Goal: Task Accomplishment & Management: Use online tool/utility

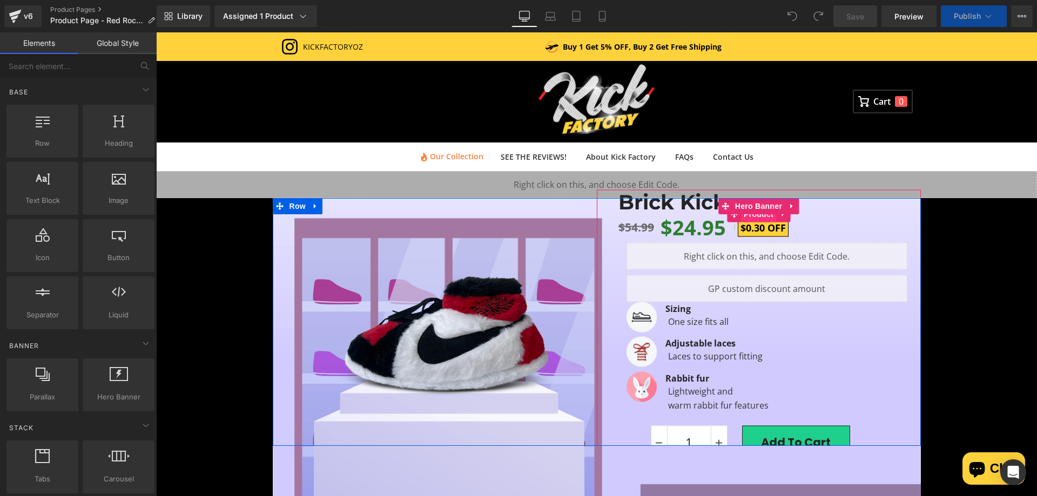
click at [766, 213] on span "Hero Banner" at bounding box center [758, 206] width 52 height 16
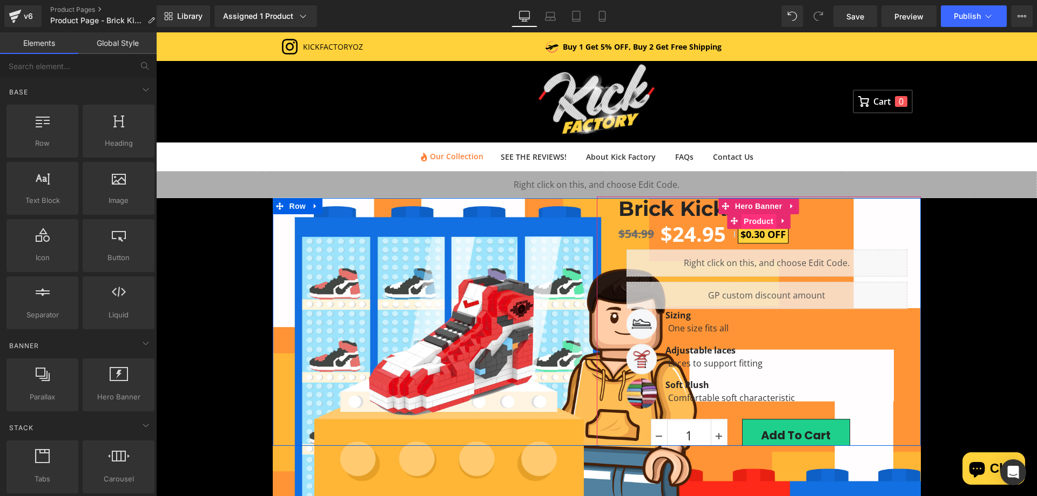
click at [741, 218] on span "Product" at bounding box center [758, 222] width 35 height 16
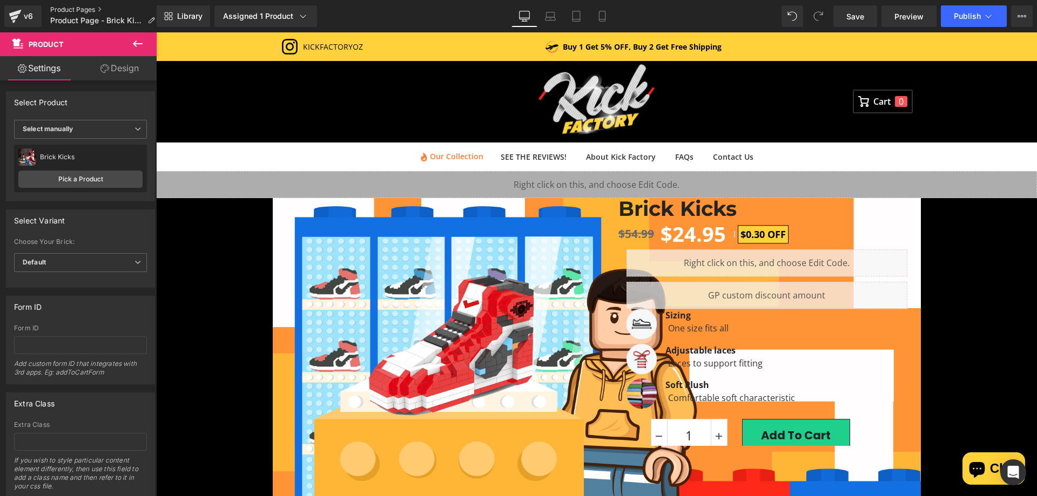
click at [76, 6] on link "Product Pages" at bounding box center [106, 9] width 113 height 9
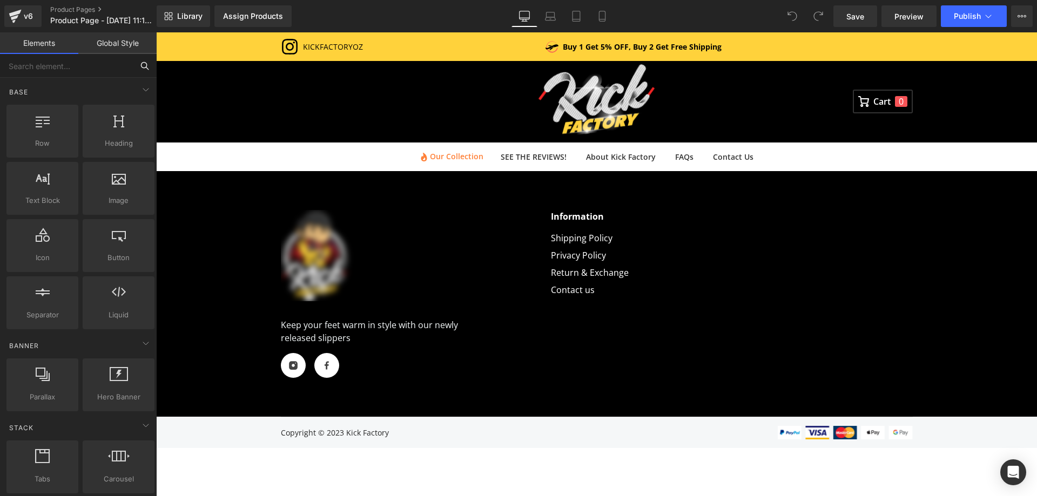
click at [43, 62] on input "text" at bounding box center [66, 66] width 133 height 24
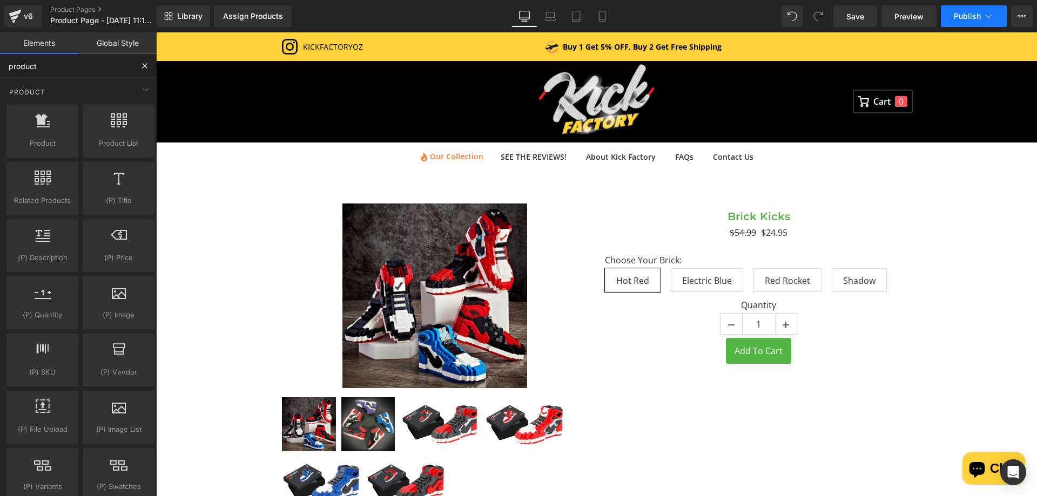
type input "product"
click at [954, 18] on span "Publish" at bounding box center [966, 16] width 27 height 9
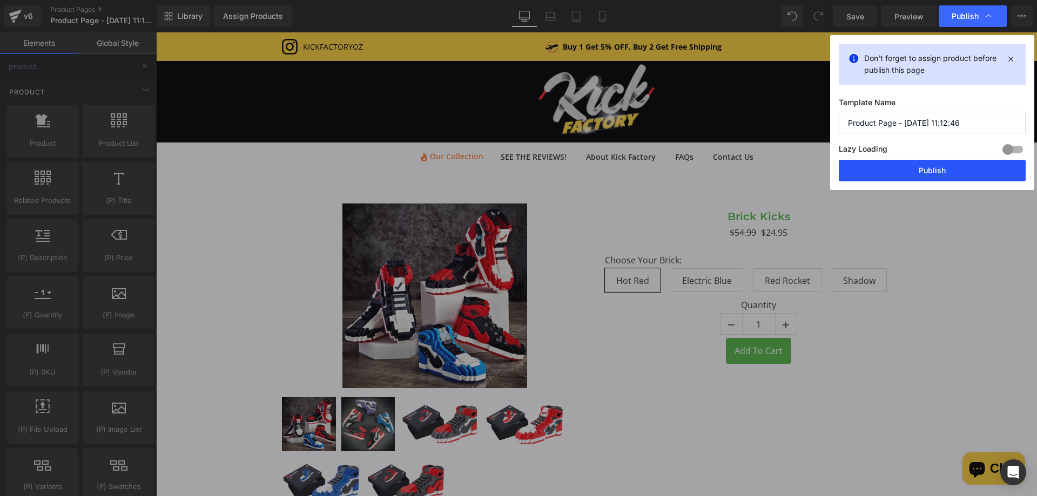
drag, startPoint x: 874, startPoint y: 167, endPoint x: 719, endPoint y: 135, distance: 158.8
click at [874, 167] on button "Publish" at bounding box center [931, 171] width 187 height 22
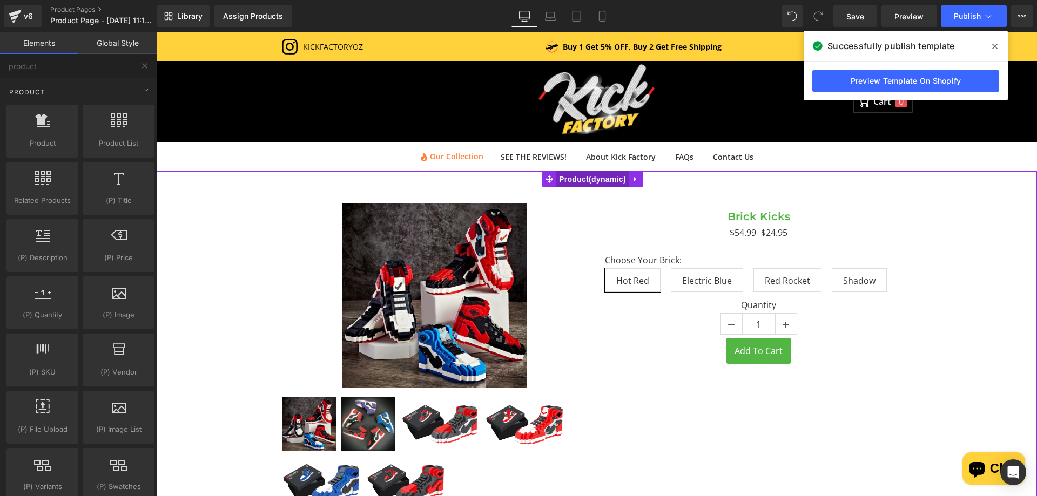
click at [600, 182] on span "Product" at bounding box center [592, 179] width 72 height 16
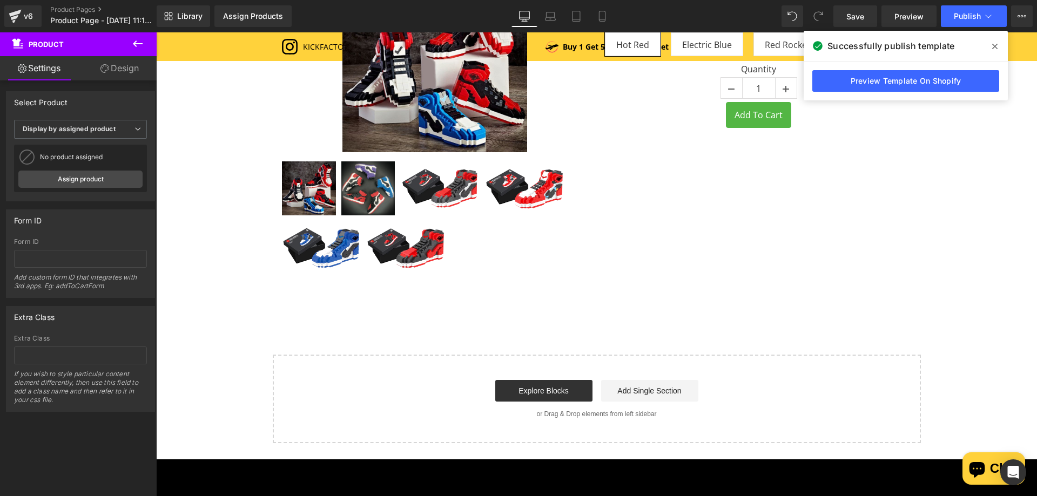
scroll to position [216, 0]
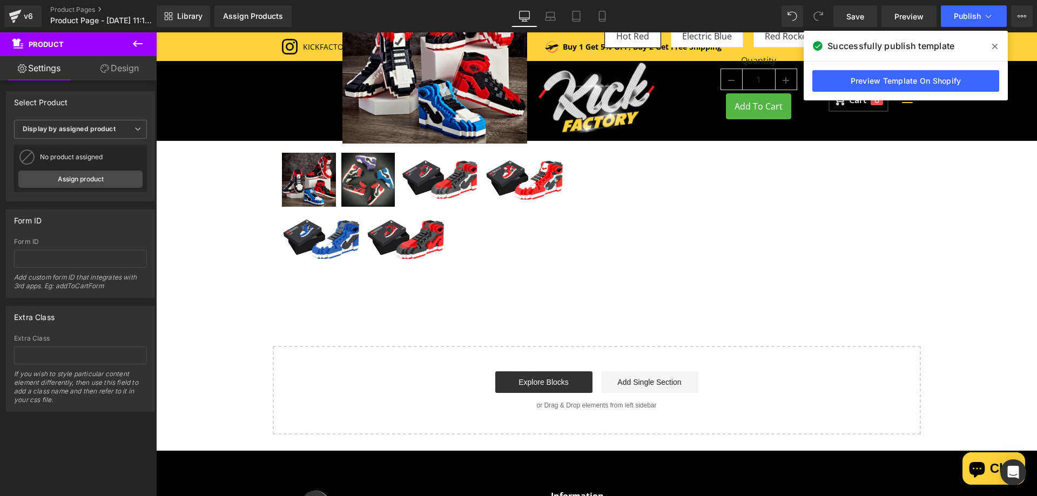
click at [138, 38] on icon at bounding box center [137, 43] width 13 height 13
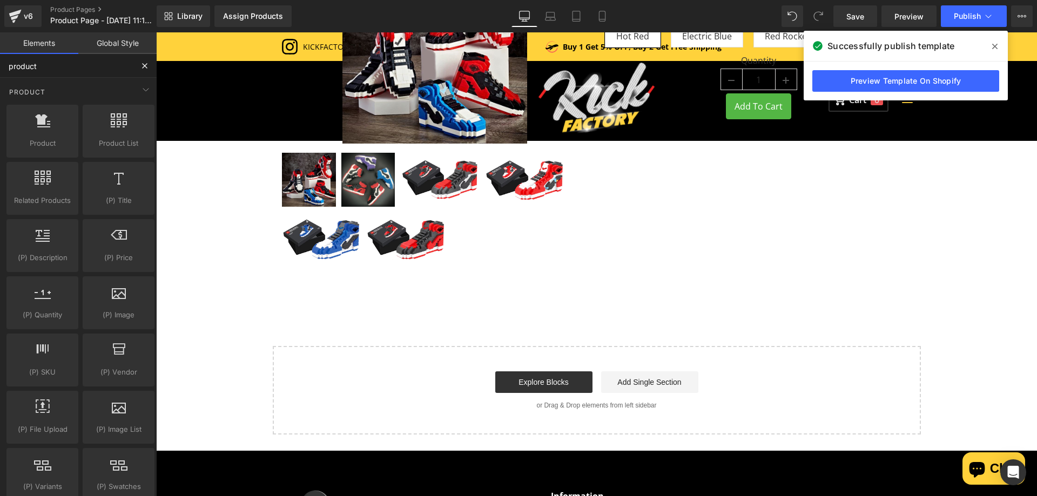
click at [72, 68] on input "product" at bounding box center [66, 66] width 133 height 24
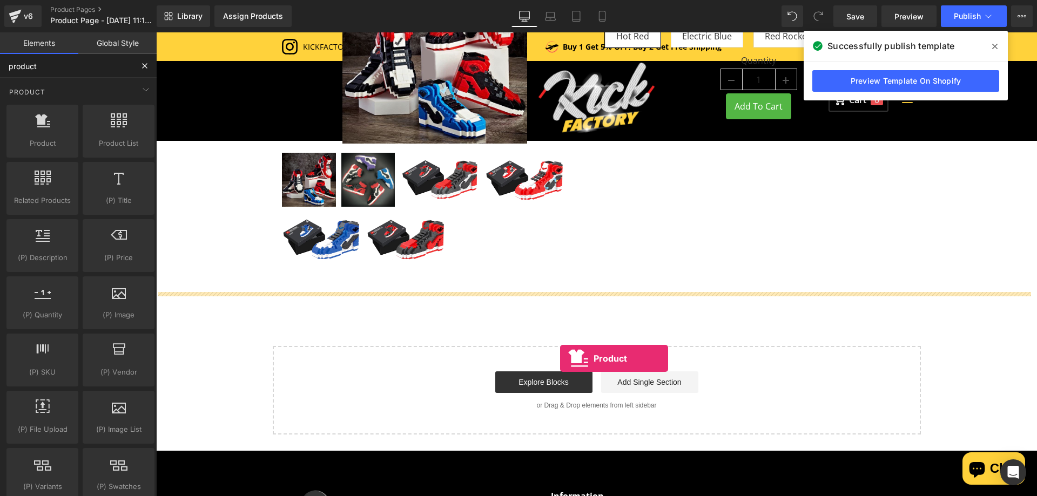
drag, startPoint x: 194, startPoint y: 171, endPoint x: 561, endPoint y: 359, distance: 412.7
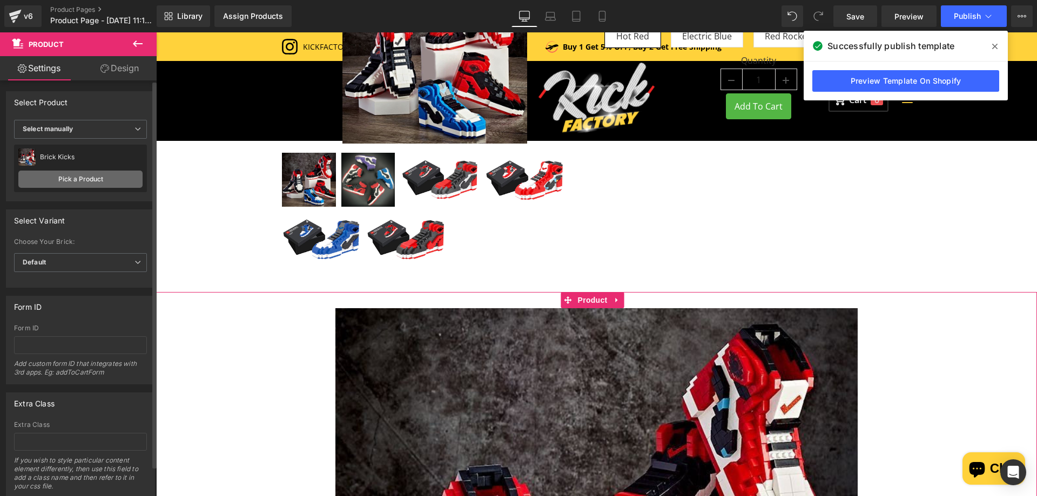
click at [94, 178] on link "Pick a Product" at bounding box center [80, 179] width 124 height 17
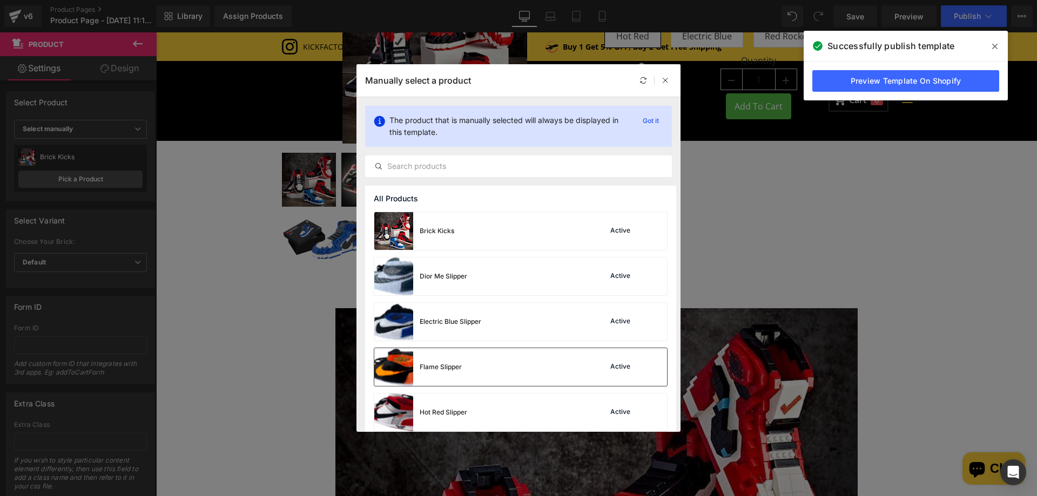
drag, startPoint x: 447, startPoint y: 377, endPoint x: 310, endPoint y: 333, distance: 144.1
click at [447, 377] on div "Flame Slipper" at bounding box center [417, 367] width 87 height 38
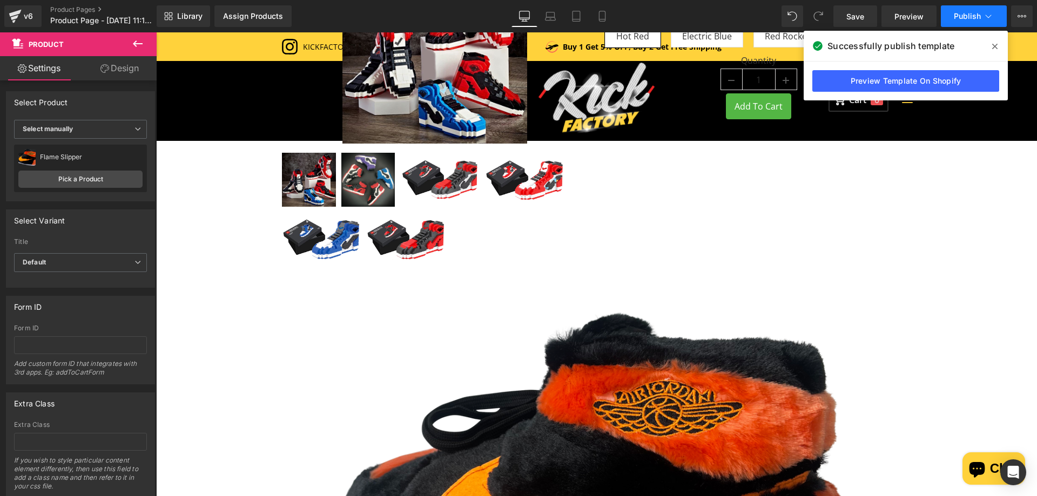
click at [952, 17] on button "Publish" at bounding box center [974, 16] width 66 height 22
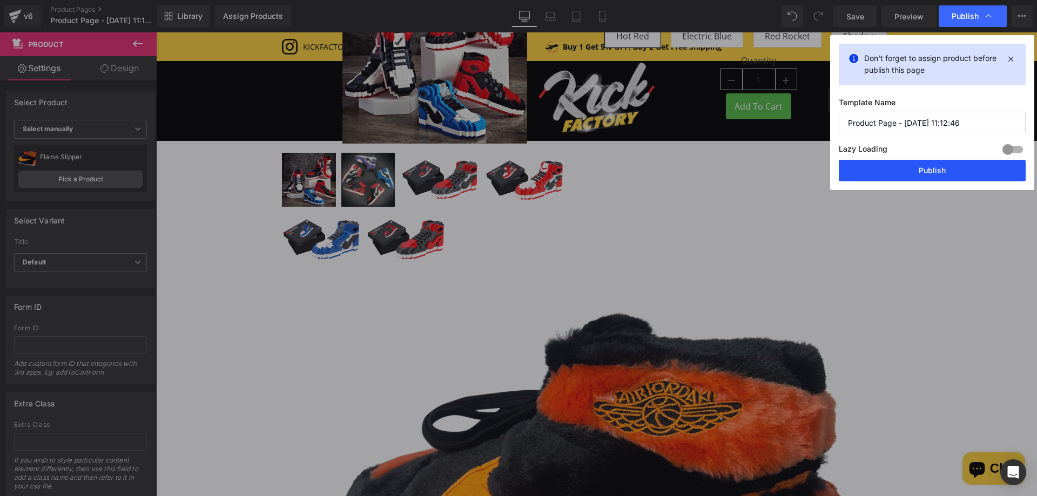
click at [898, 171] on button "Publish" at bounding box center [931, 171] width 187 height 22
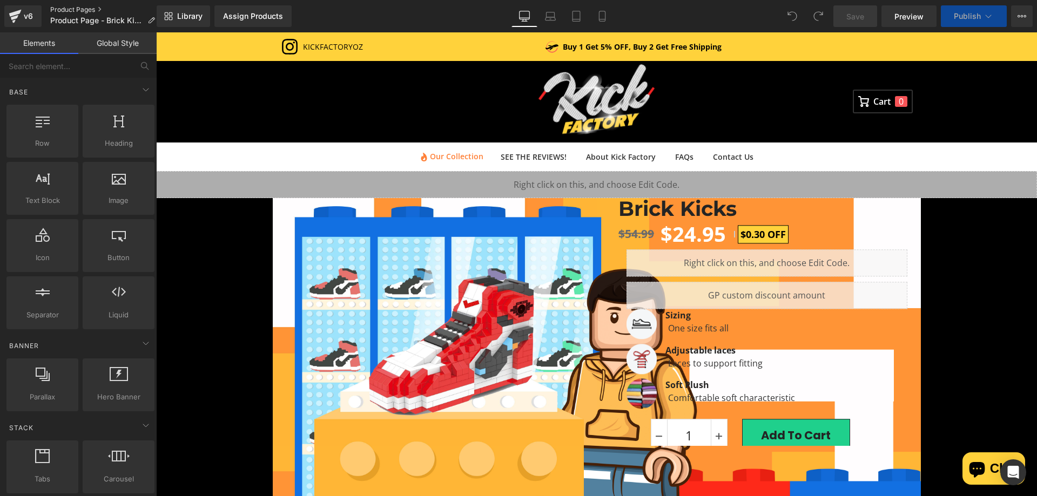
click at [60, 10] on link "Product Pages" at bounding box center [106, 9] width 113 height 9
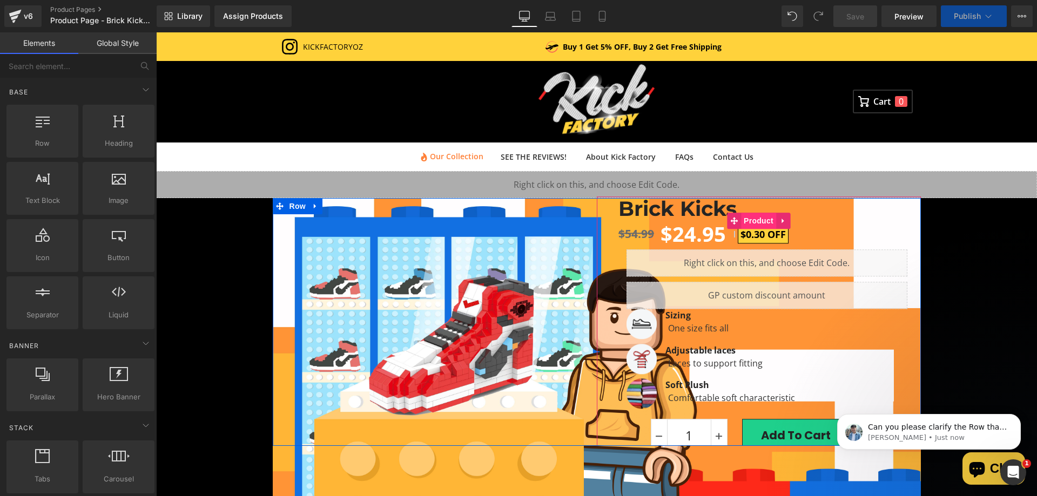
click at [760, 217] on span "Product" at bounding box center [758, 221] width 35 height 16
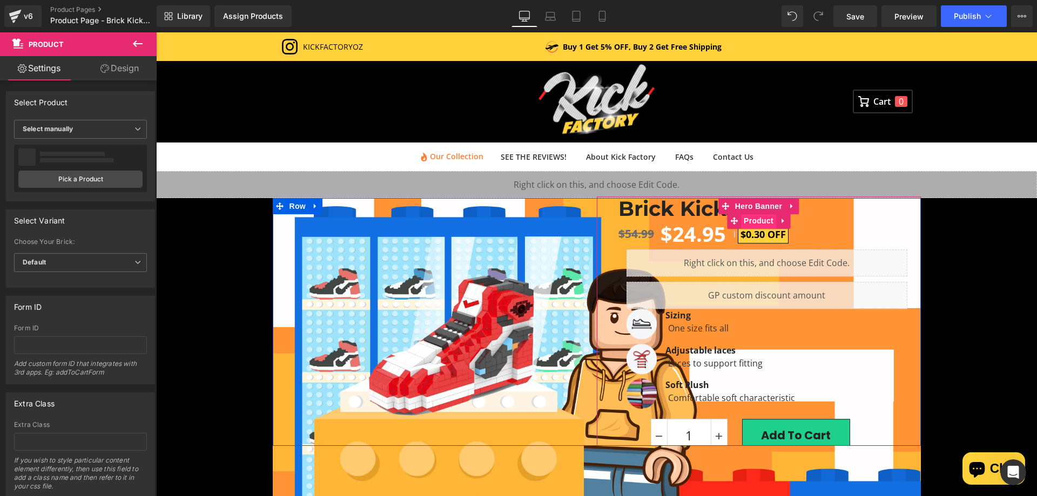
click at [749, 221] on span "Product" at bounding box center [758, 221] width 35 height 16
